Goal: Transaction & Acquisition: Purchase product/service

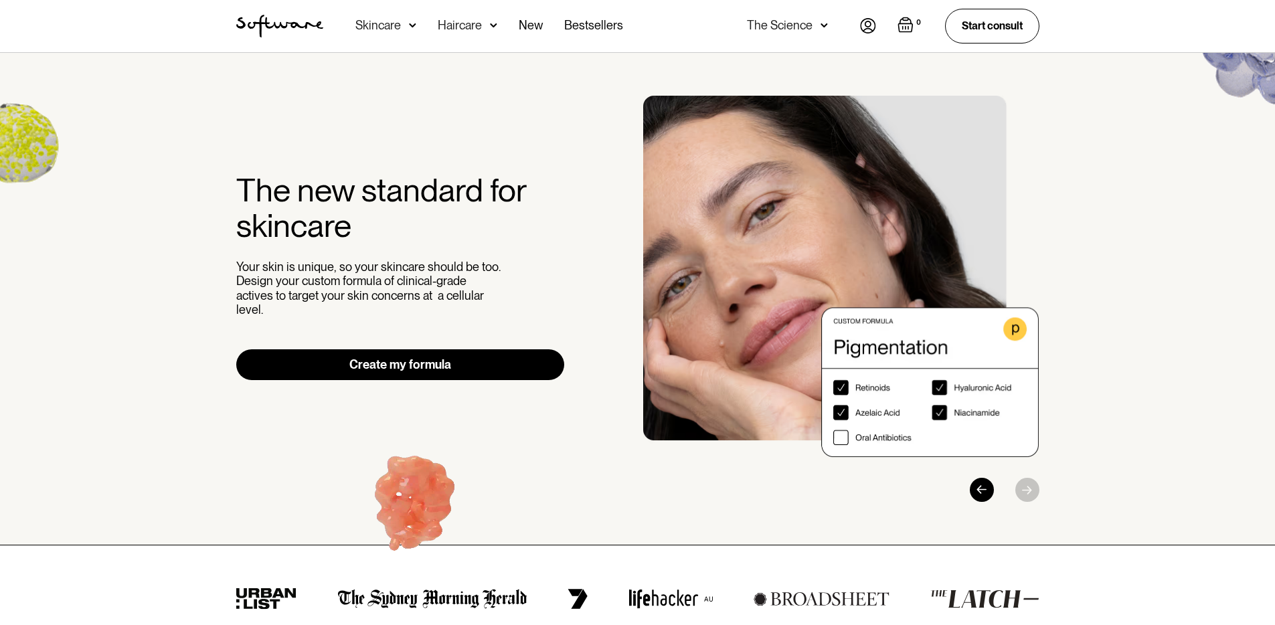
click at [476, 26] on div "Haircare" at bounding box center [460, 25] width 44 height 13
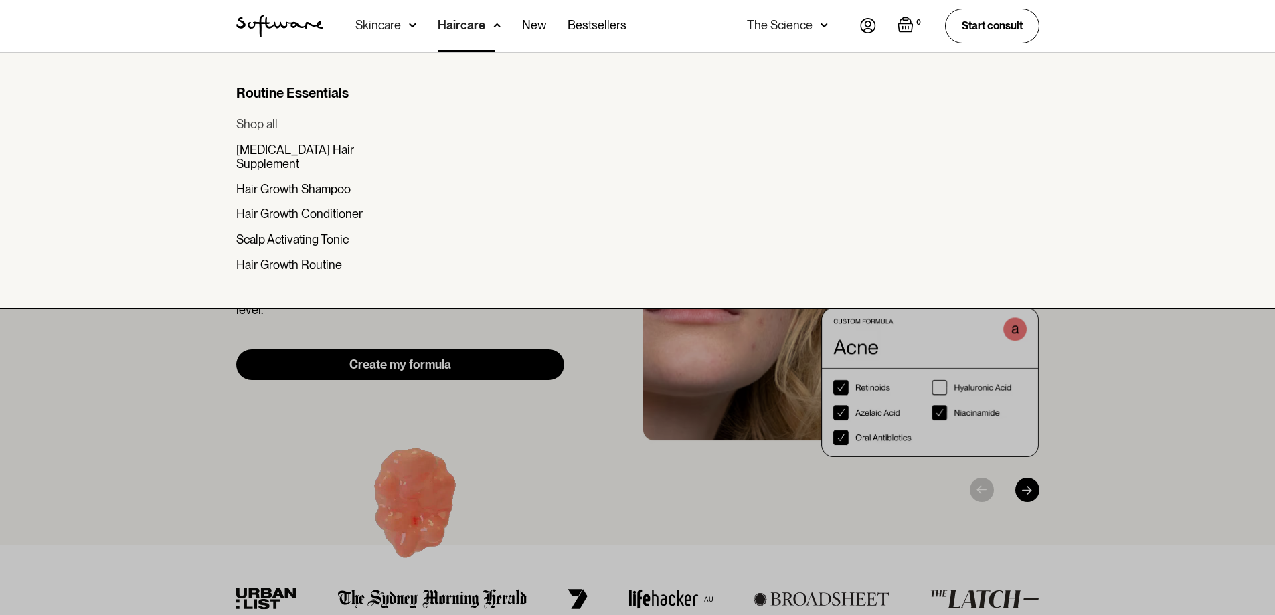
click at [266, 125] on div "Shop all" at bounding box center [256, 124] width 41 height 15
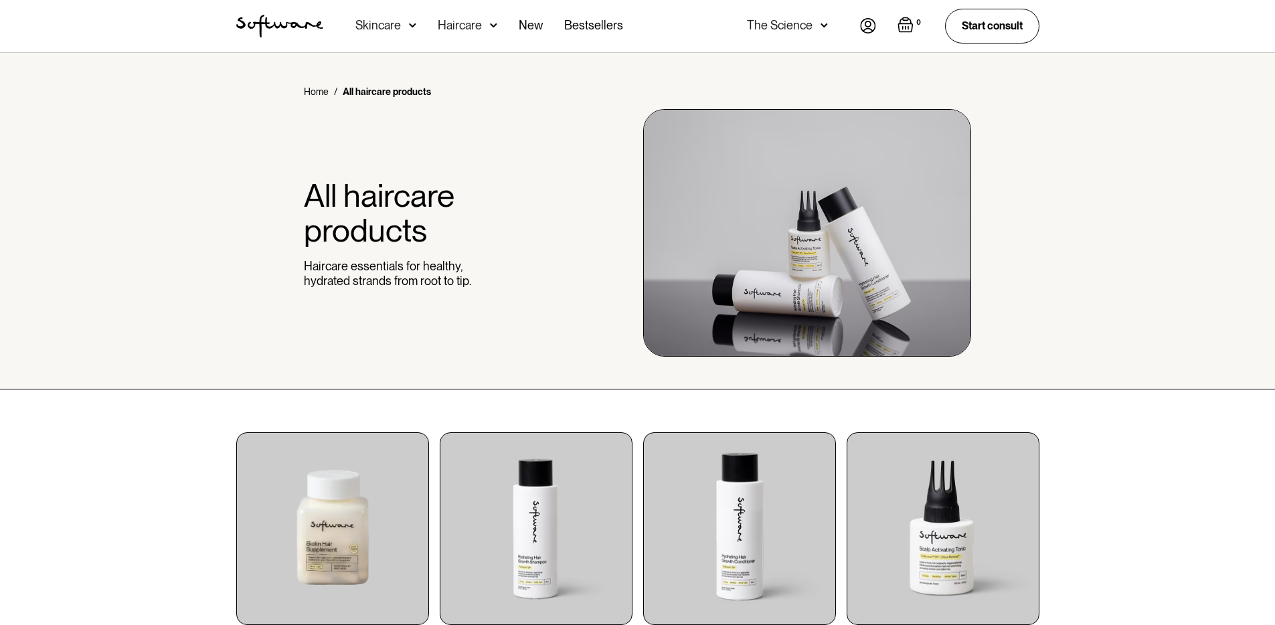
click at [380, 21] on div "Skincare" at bounding box center [378, 25] width 46 height 13
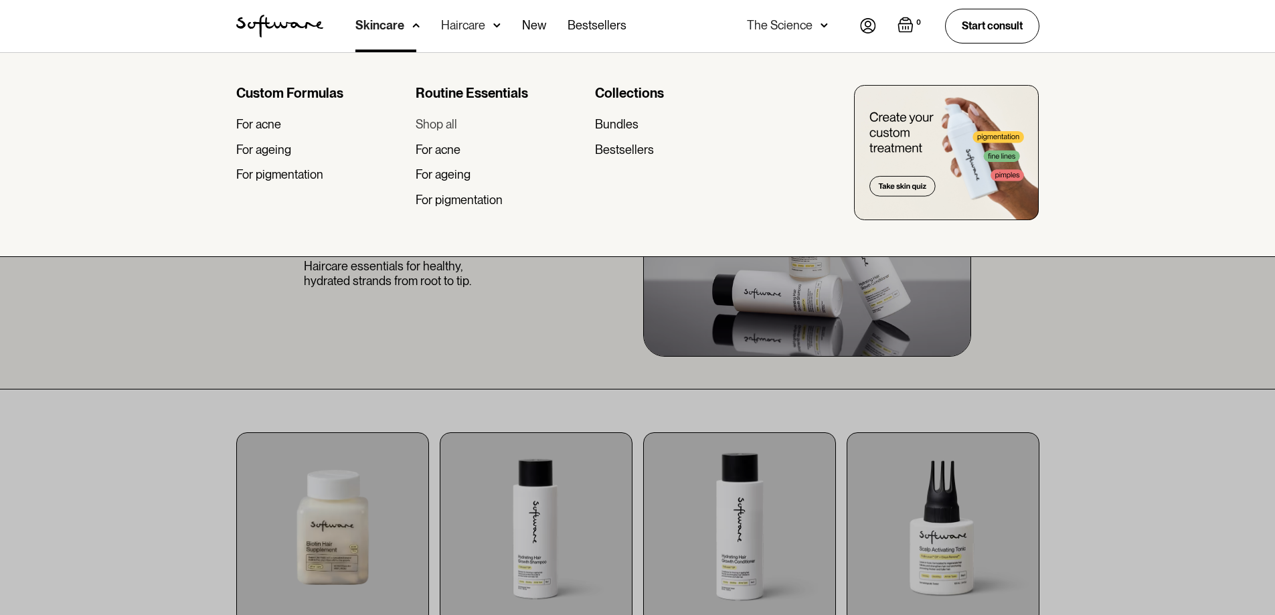
click at [433, 126] on div "Shop all" at bounding box center [436, 124] width 41 height 15
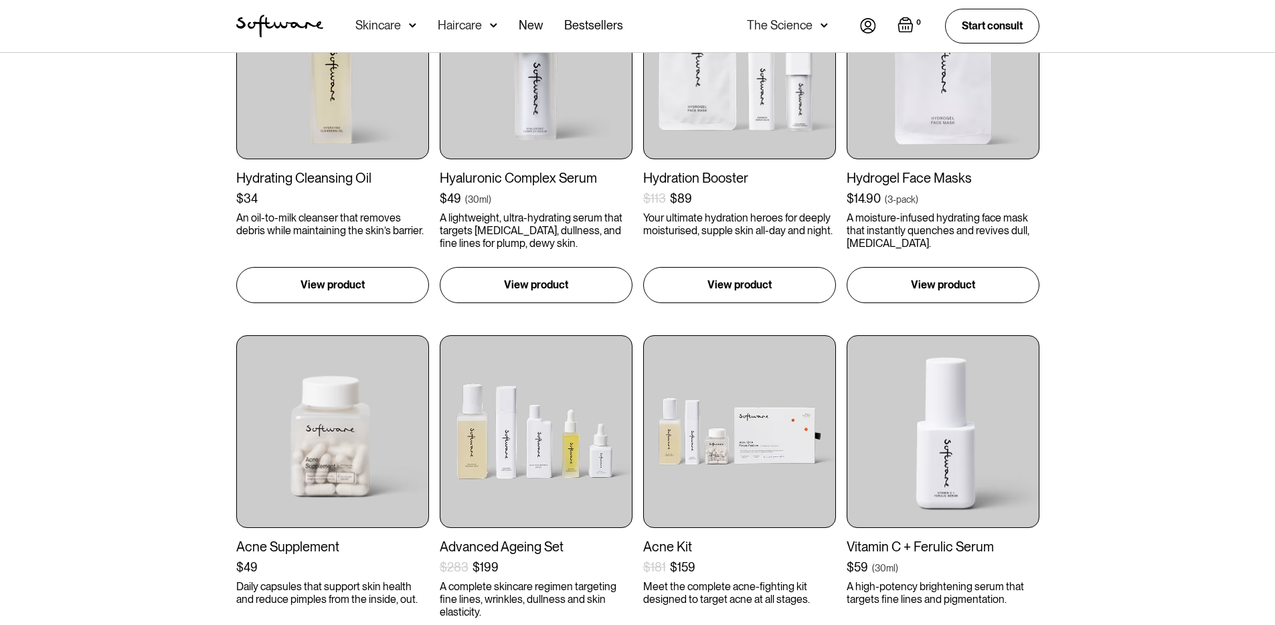
scroll to position [258, 0]
